Goal: Task Accomplishment & Management: Complete application form

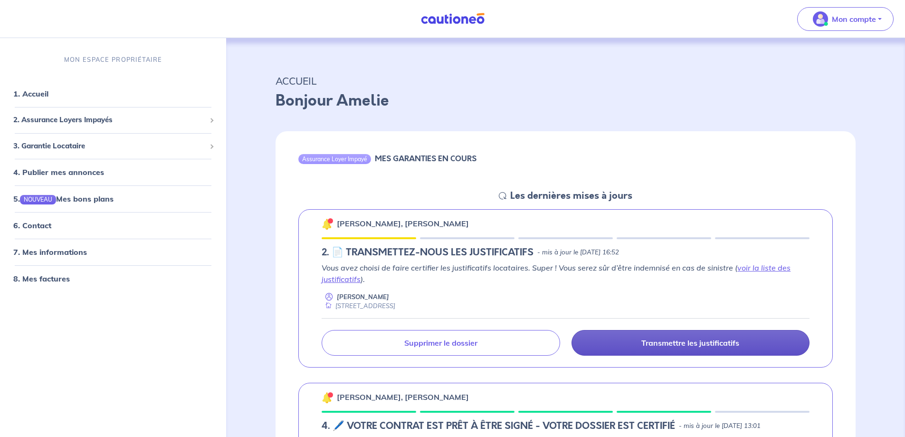
click at [700, 347] on p "Transmettre les justificatifs" at bounding box center [690, 343] width 98 height 10
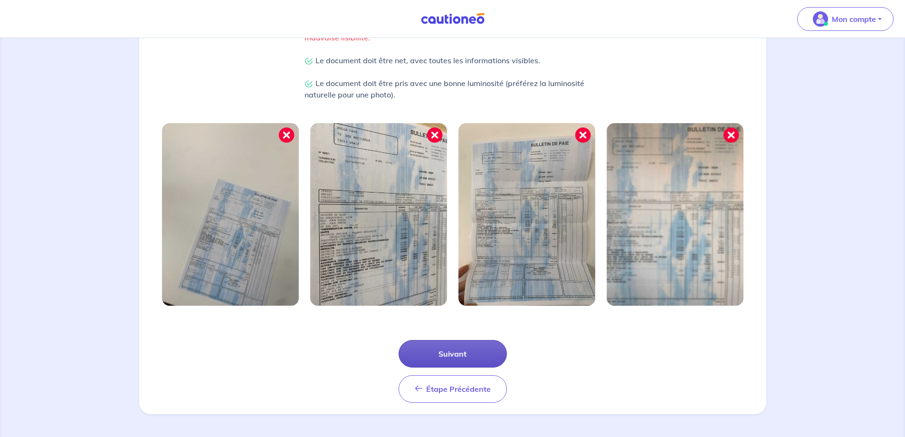
click at [480, 362] on button "Suivant" at bounding box center [453, 354] width 108 height 28
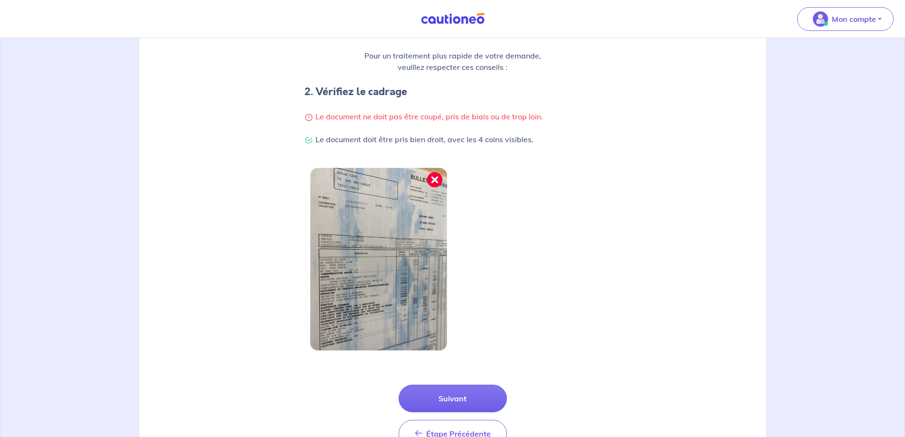
scroll to position [198, 0]
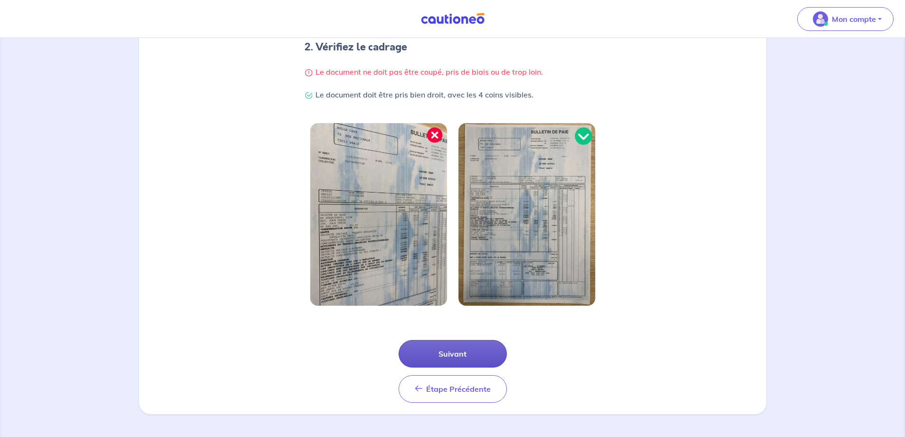
click at [465, 352] on button "Suivant" at bounding box center [453, 354] width 108 height 28
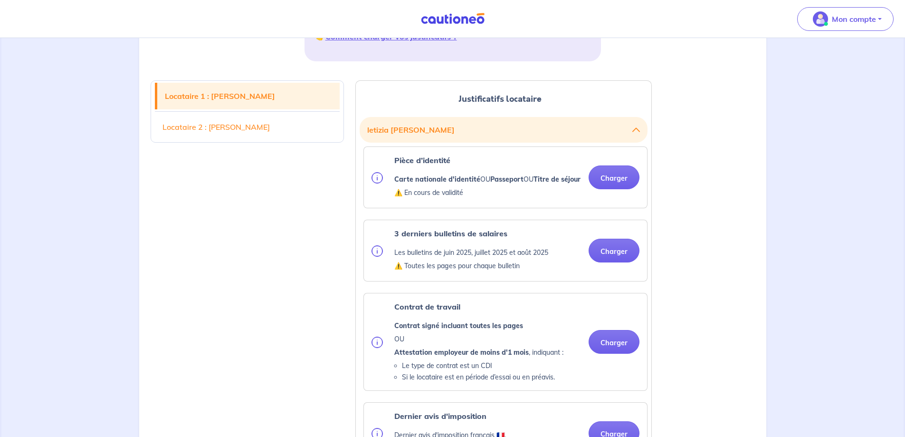
scroll to position [190, 0]
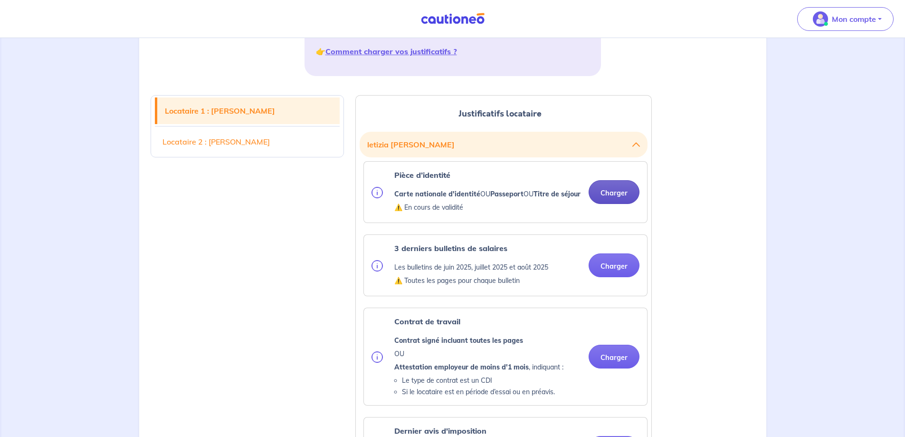
click at [620, 202] on button "Charger" at bounding box center [614, 192] width 51 height 24
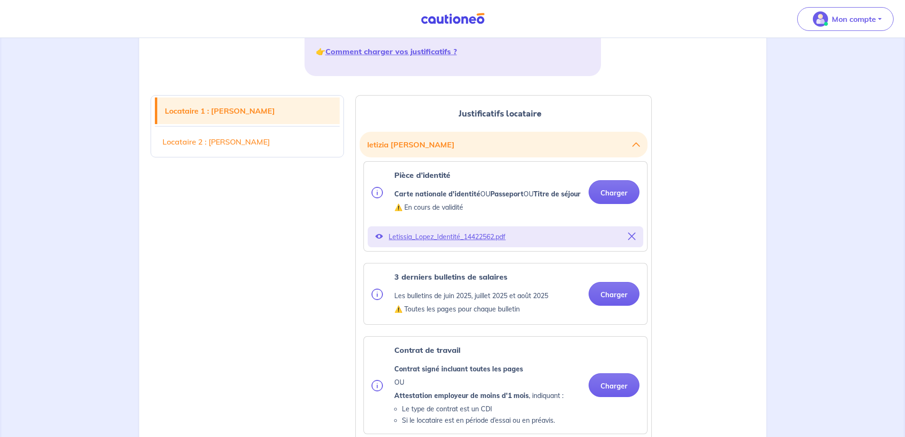
click at [631, 316] on div "3 derniers bulletins de salaires Les bulletins de [DATE], [DATE] et [DATE] ⚠️ T…" at bounding box center [506, 294] width 268 height 46
click at [610, 298] on button "Charger" at bounding box center [614, 294] width 51 height 24
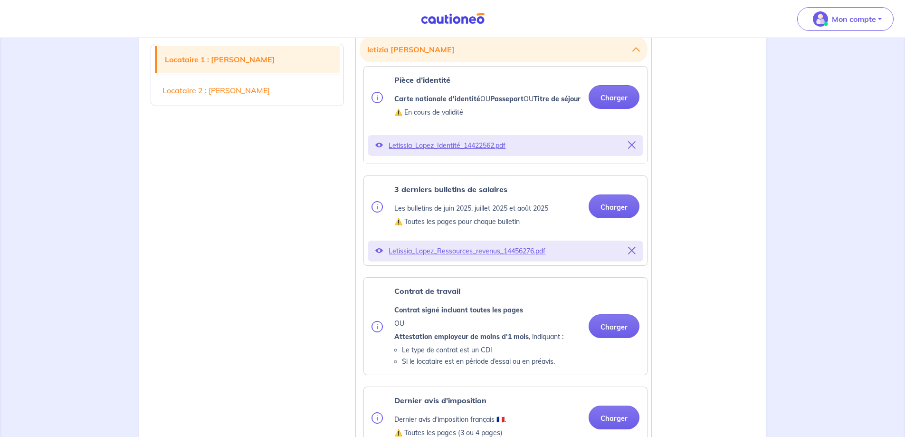
scroll to position [428, 0]
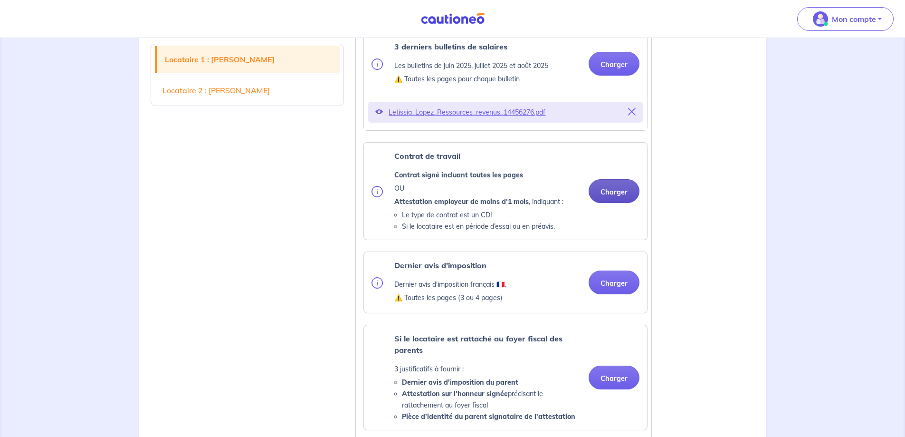
click at [613, 201] on button "Charger" at bounding box center [614, 191] width 51 height 24
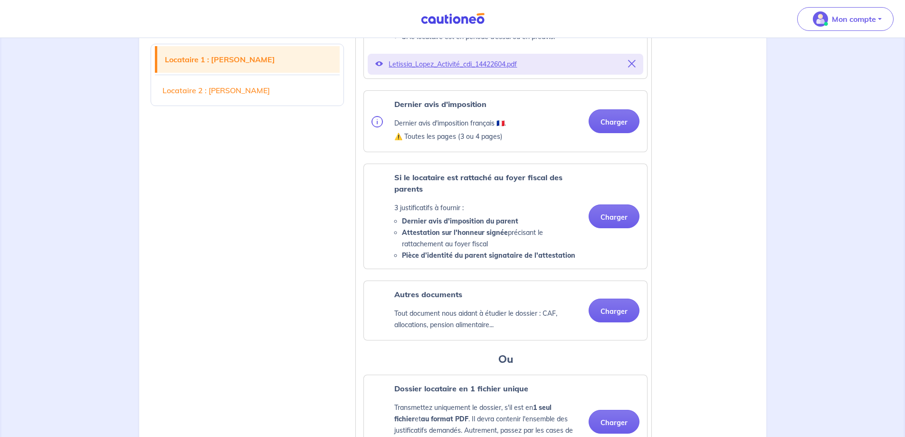
scroll to position [618, 0]
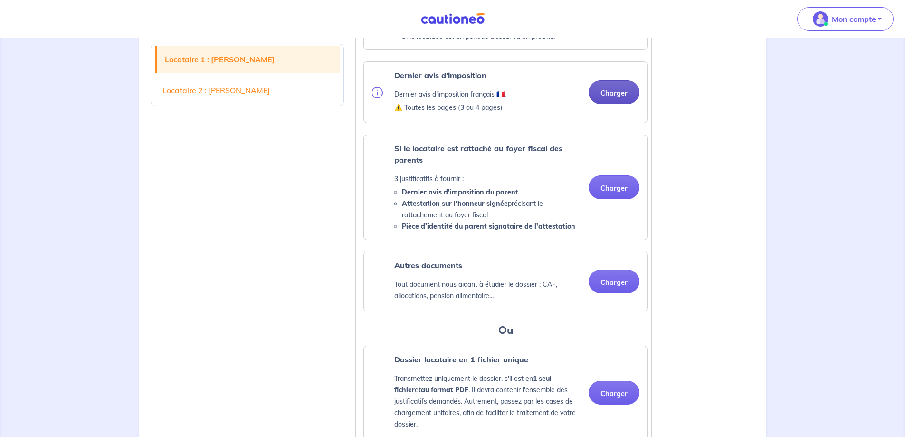
click at [608, 104] on button "Charger" at bounding box center [614, 92] width 51 height 24
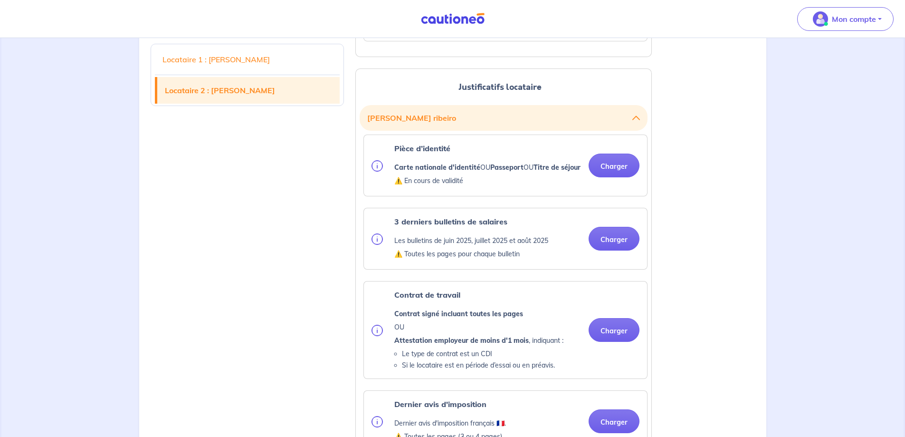
scroll to position [1093, 0]
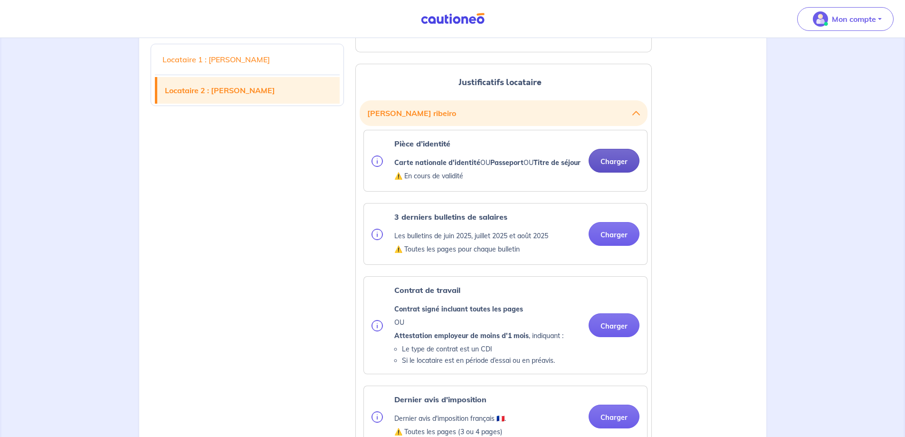
click at [613, 172] on button "Charger" at bounding box center [614, 161] width 51 height 24
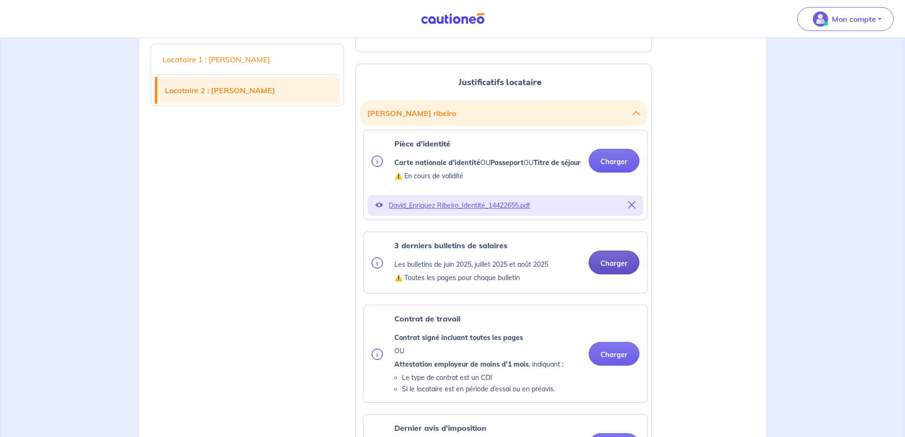
click at [610, 280] on div "3 derniers bulletins de salaires Les bulletins de [DATE], [DATE] et [DATE] ⚠️ T…" at bounding box center [505, 262] width 283 height 61
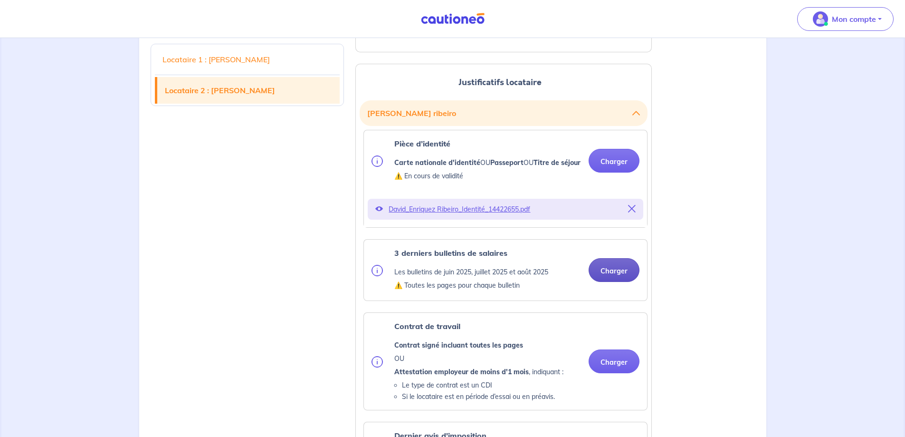
click at [613, 262] on div "3 derniers bulletins de salaires Les bulletins de [DATE], [DATE] et [DATE] ⚠️ T…" at bounding box center [505, 269] width 283 height 61
click at [624, 282] on button "Charger" at bounding box center [614, 270] width 51 height 24
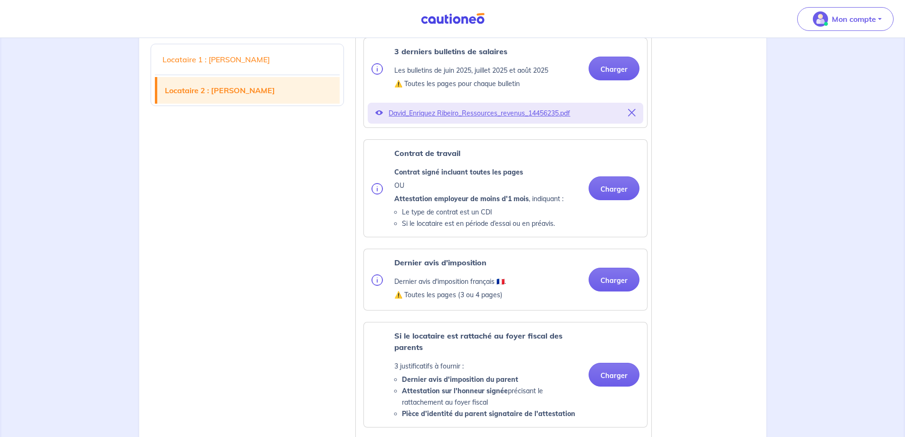
scroll to position [1378, 0]
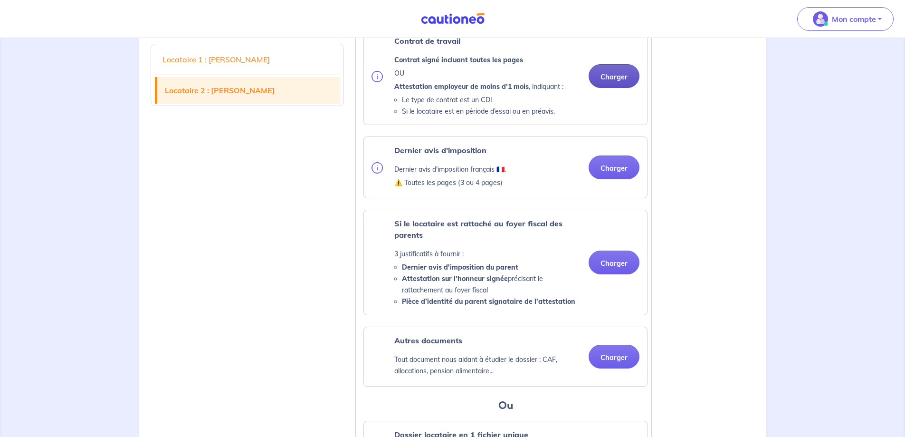
click at [610, 117] on div "Contrat de travail Contrat signé incluant toutes les pages OU Attestation emplo…" at bounding box center [506, 76] width 268 height 82
click at [614, 88] on button "Charger" at bounding box center [614, 76] width 51 height 24
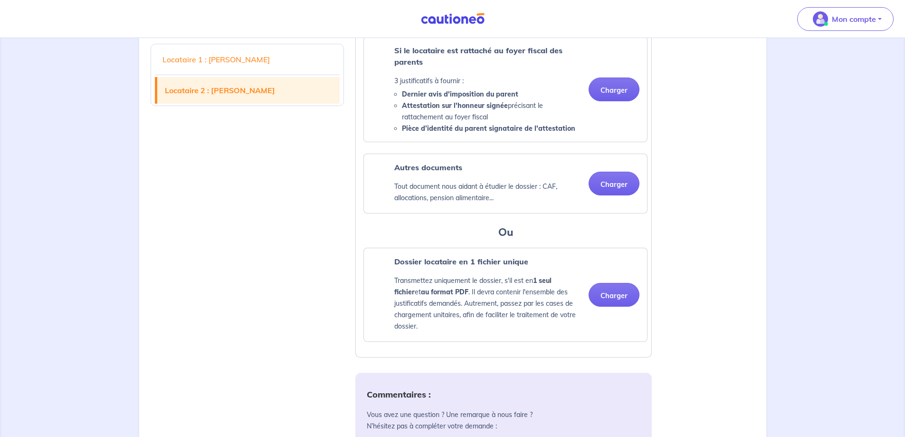
scroll to position [1568, 0]
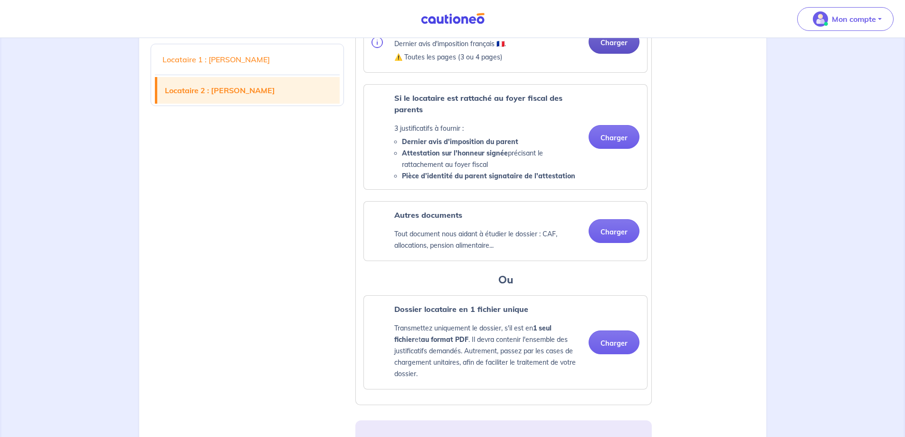
click at [622, 54] on button "Charger" at bounding box center [614, 42] width 51 height 24
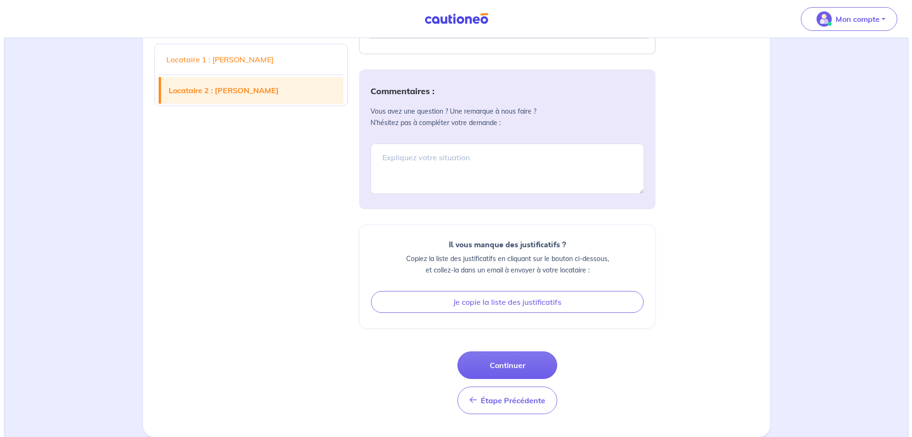
scroll to position [1985, 0]
click at [503, 364] on button "Continuer" at bounding box center [504, 365] width 100 height 28
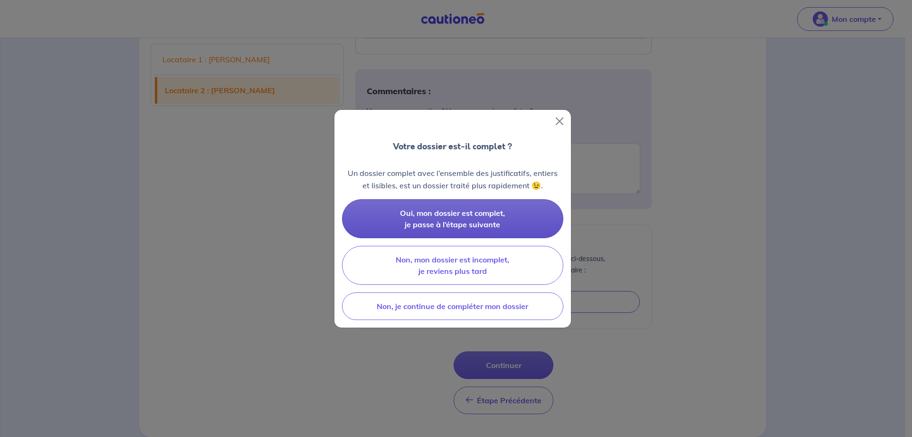
click at [492, 211] on span "Oui, mon dossier est complet, je passe à l’étape suivante" at bounding box center [452, 218] width 105 height 21
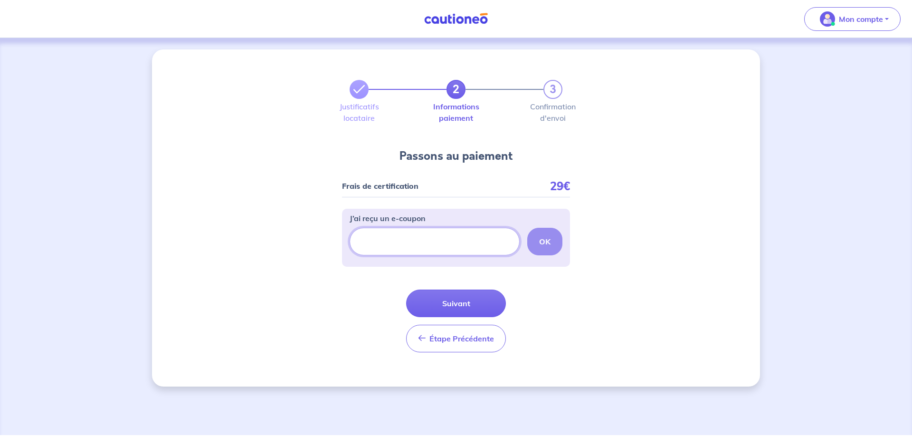
click at [391, 249] on input "J’ai reçu un e-coupon" at bounding box center [435, 242] width 170 height 28
paste input "CSFPROMO"
click at [545, 235] on button "OK" at bounding box center [544, 242] width 35 height 28
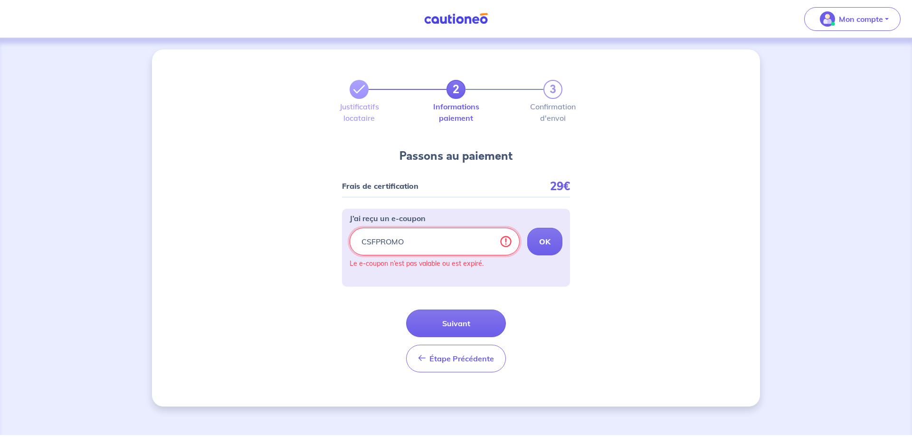
drag, startPoint x: 422, startPoint y: 240, endPoint x: 190, endPoint y: 224, distance: 232.4
click at [198, 226] on div "2 3 Justificatifs locataire Informations paiement Confirmation d'envoi Passons …" at bounding box center [456, 227] width 608 height 357
paste input "HapRD270"
type input "HapRD270"
click at [548, 235] on button "OK" at bounding box center [544, 242] width 35 height 28
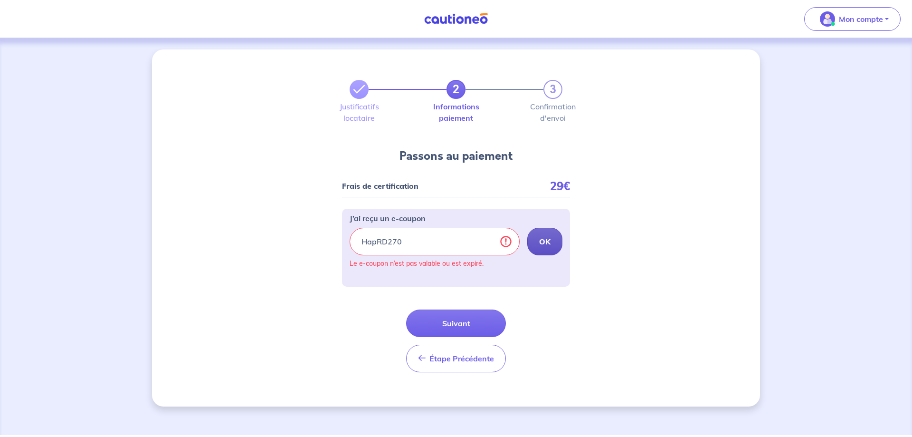
click at [546, 244] on strong "OK" at bounding box center [544, 242] width 11 height 10
drag, startPoint x: 511, startPoint y: 244, endPoint x: 503, endPoint y: 242, distance: 8.3
click at [507, 243] on input "HapRD270" at bounding box center [435, 242] width 170 height 28
click at [503, 242] on input "HapRD270" at bounding box center [435, 242] width 170 height 28
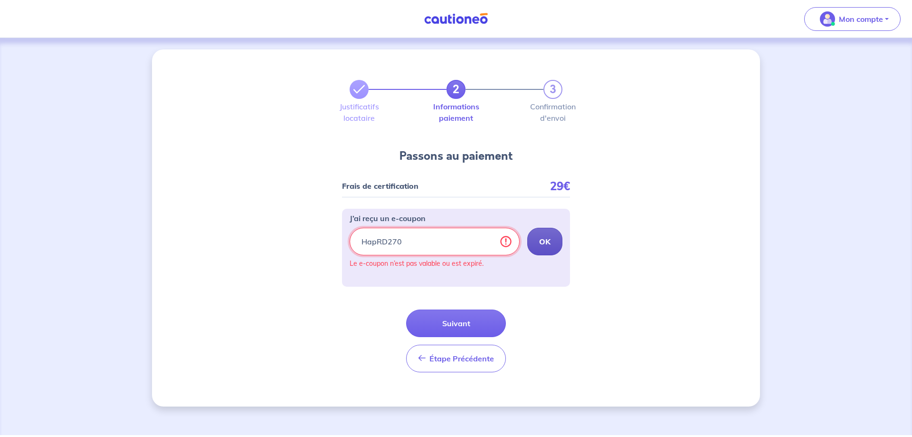
drag, startPoint x: 503, startPoint y: 242, endPoint x: 513, endPoint y: 242, distance: 10.5
click at [512, 242] on input "HapRD270" at bounding box center [435, 242] width 170 height 28
click at [463, 242] on input "HapRD270" at bounding box center [435, 242] width 170 height 28
click at [445, 327] on button "Suivant" at bounding box center [456, 323] width 100 height 28
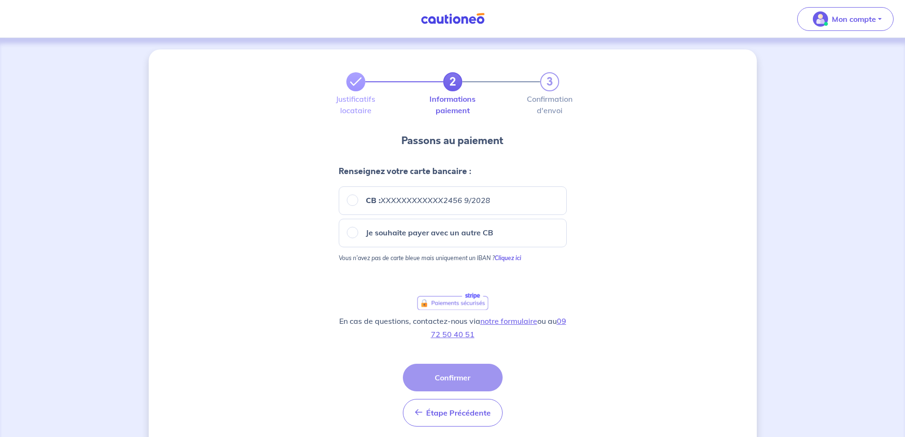
click at [383, 190] on div "CB : XXXXXXXXXXXX2456 9/2028" at bounding box center [453, 200] width 228 height 29
click at [379, 203] on strong "CB : XXXXXXXXXXXX2456 9/2028" at bounding box center [428, 200] width 124 height 10
click at [358, 203] on input "CB : XXXXXXXXXXXX2456 9/2028" at bounding box center [352, 199] width 11 height 11
radio input "true"
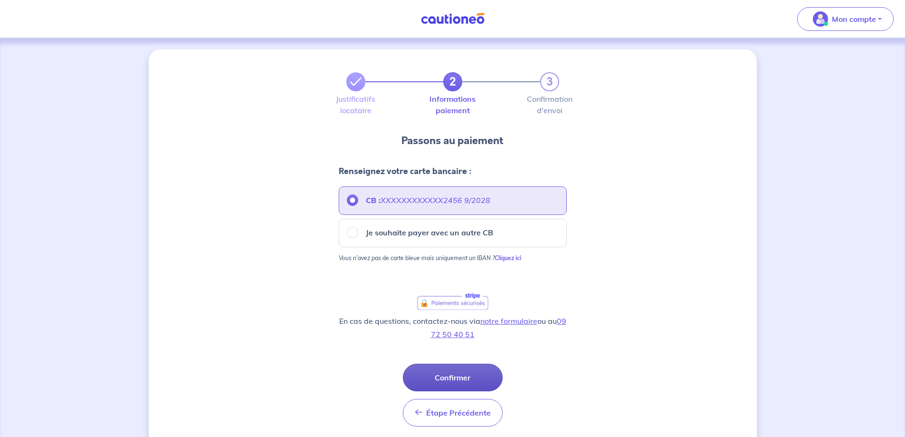
click at [443, 377] on button "Confirmer" at bounding box center [453, 378] width 100 height 28
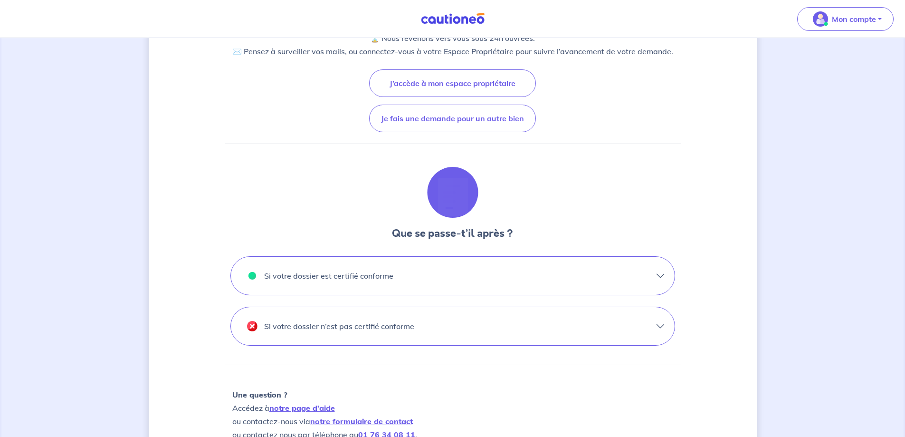
scroll to position [143, 0]
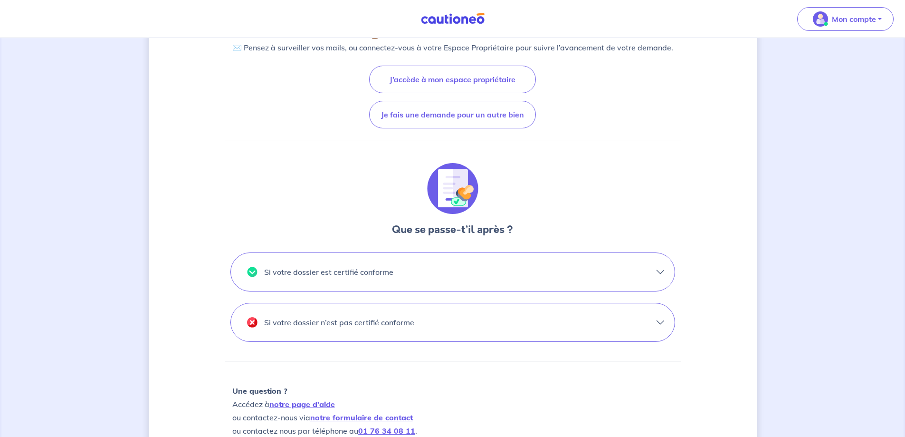
click at [432, 264] on button "Si votre dossier est certifié conforme" at bounding box center [453, 272] width 444 height 38
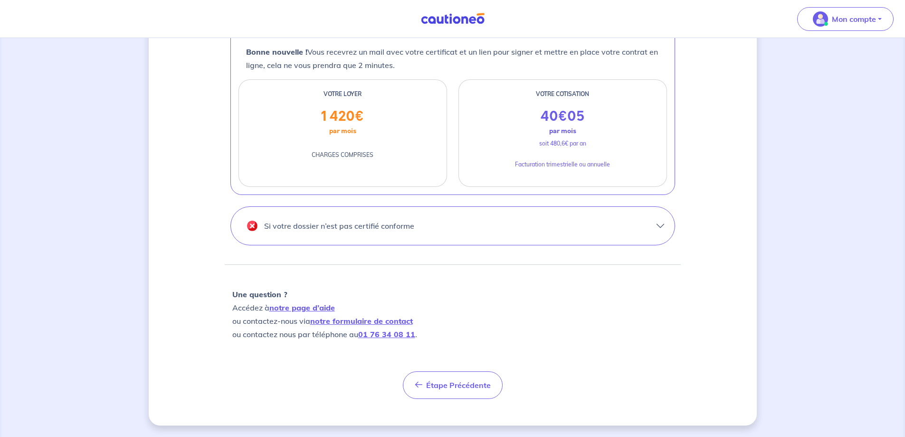
scroll to position [301, 0]
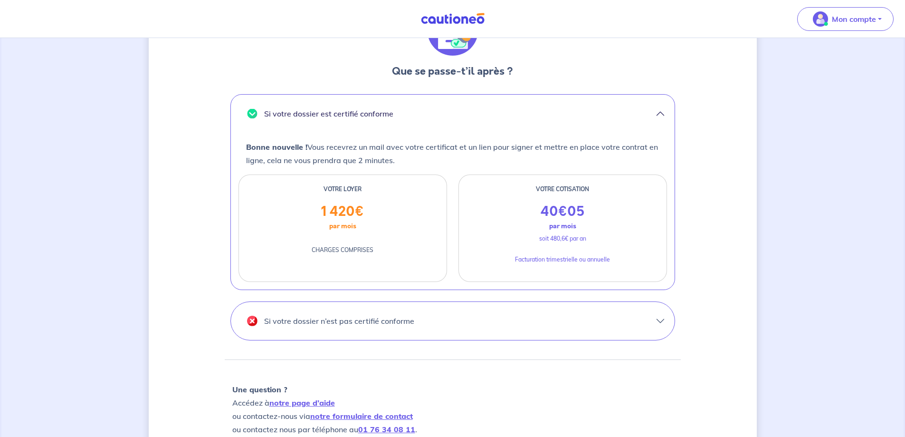
click at [623, 212] on div "40 € 05 par mois soit 480,6€ par an Facturation trimestrielle ou annuelle" at bounding box center [563, 242] width 208 height 78
click at [571, 213] on span "05" at bounding box center [575, 211] width 17 height 19
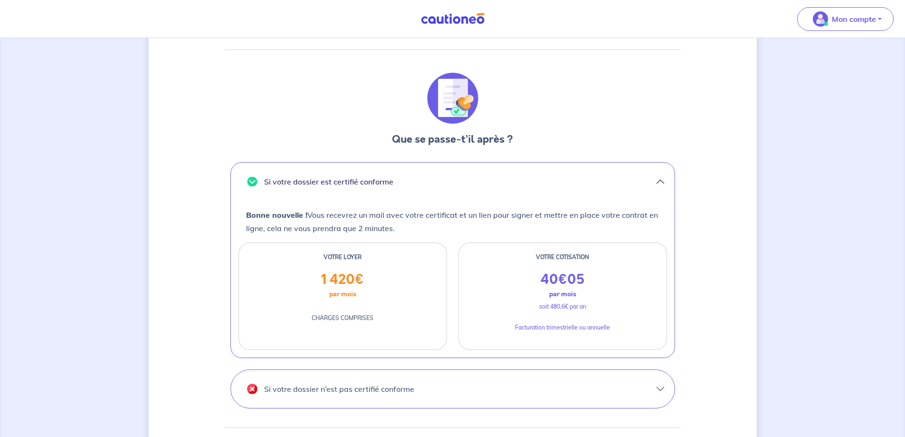
scroll to position [158, 0]
